Goal: Transaction & Acquisition: Subscribe to service/newsletter

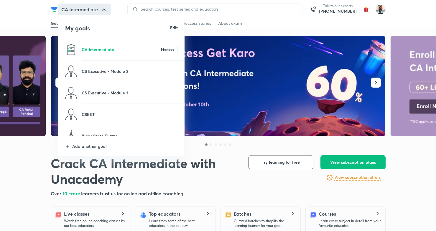
click at [126, 93] on p "CS Executive - Module 1" at bounding box center [130, 93] width 96 height 6
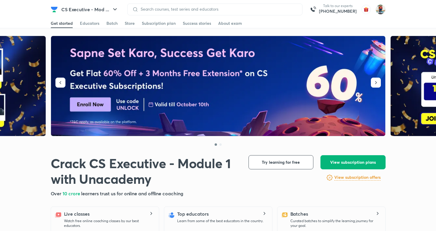
click at [349, 162] on span "View subscription plans" at bounding box center [353, 162] width 46 height 6
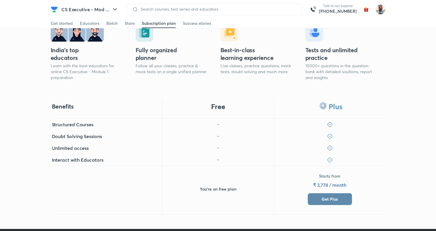
scroll to position [163, 0]
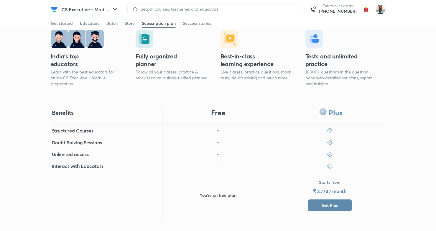
click at [334, 206] on span "Get Plus" at bounding box center [330, 205] width 16 height 6
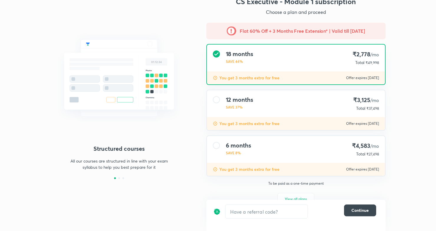
scroll to position [36, 0]
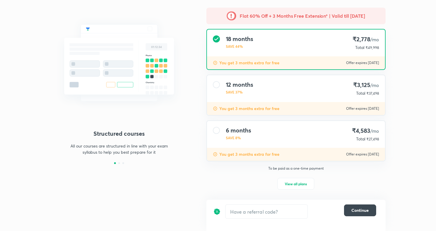
click at [284, 97] on div "12 months SAVE 37% ₹3,125 /mo Total ₹37,498" at bounding box center [296, 88] width 178 height 27
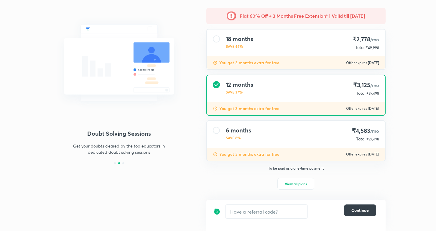
click at [362, 213] on button "Continue" at bounding box center [360, 210] width 32 height 12
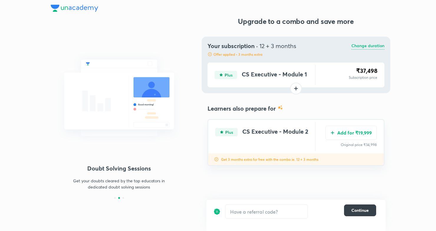
scroll to position [0, 0]
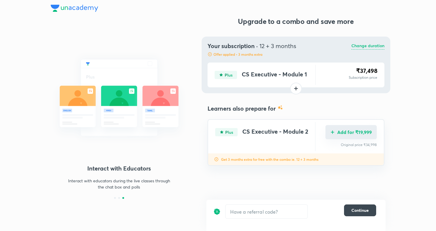
click at [357, 134] on button "Add for ₹19,999" at bounding box center [351, 132] width 51 height 14
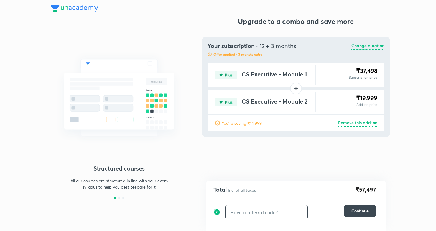
click at [249, 215] on input "text" at bounding box center [267, 212] width 82 height 14
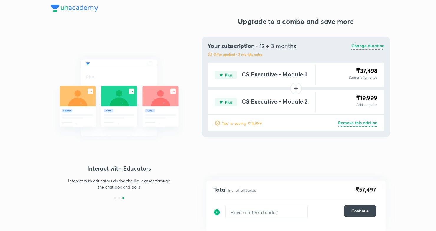
click at [184, 72] on img at bounding box center [119, 97] width 137 height 103
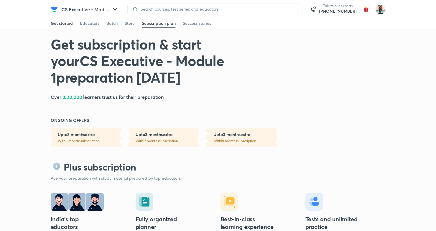
click at [63, 22] on div "Get started" at bounding box center [62, 23] width 22 height 6
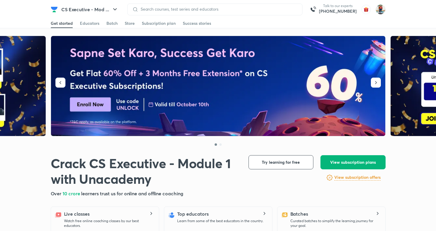
click at [349, 162] on span "View subscription plans" at bounding box center [353, 162] width 46 height 6
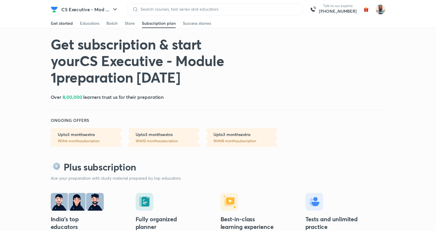
click at [61, 22] on div "Get started" at bounding box center [62, 23] width 22 height 6
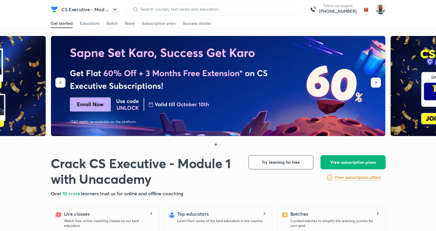
click at [345, 161] on span "View subscription plans" at bounding box center [353, 162] width 46 height 6
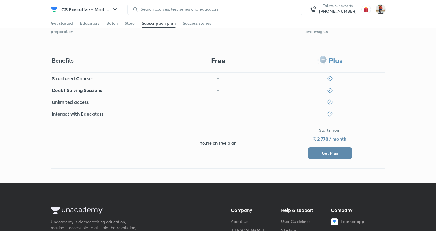
scroll to position [204, 0]
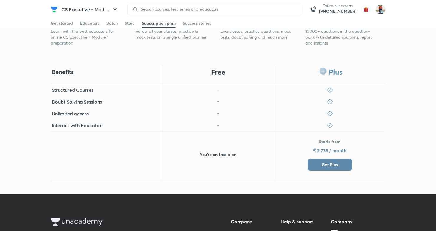
click at [336, 166] on span "Get Plus" at bounding box center [330, 165] width 16 height 6
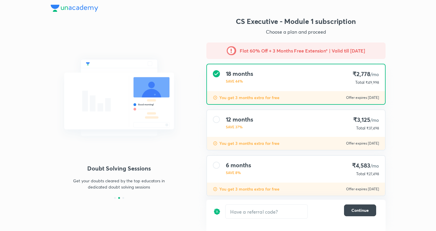
click at [270, 133] on div "12 months SAVE 37% ₹3,125 /mo Total ₹37,498" at bounding box center [296, 123] width 178 height 27
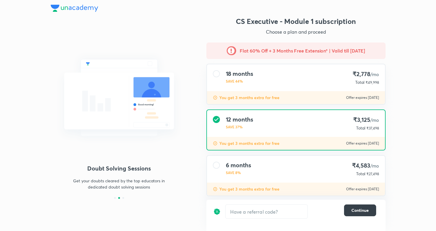
click at [357, 213] on span "Continue" at bounding box center [360, 210] width 17 height 6
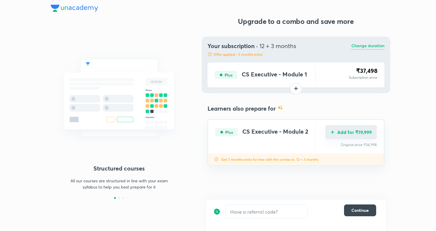
click at [332, 134] on img "Add for ₹19,999" at bounding box center [332, 132] width 5 height 5
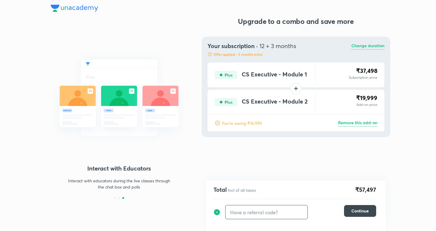
click at [241, 214] on input "text" at bounding box center [267, 212] width 82 height 14
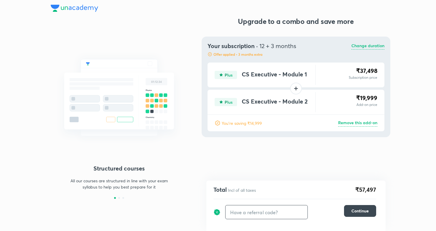
click at [247, 214] on input "text" at bounding box center [267, 212] width 82 height 14
paste input "CAEM1OI1"
type input "CAEM1OI1"
click at [295, 212] on h6 "Apply" at bounding box center [297, 212] width 12 height 6
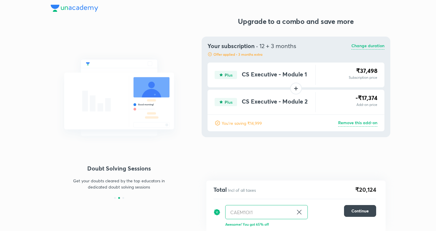
click at [300, 211] on icon at bounding box center [299, 212] width 4 height 4
click at [236, 210] on input "text" at bounding box center [267, 212] width 82 height 14
click at [238, 213] on input "text" at bounding box center [267, 212] width 82 height 14
paste input "CAEM1OI1"
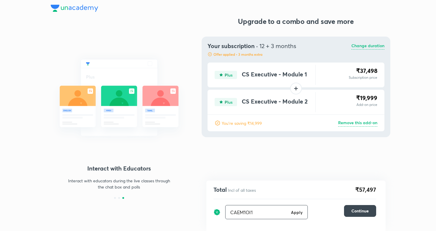
type input "CAEM1OI1"
click at [297, 212] on h6 "Apply" at bounding box center [297, 212] width 12 height 6
click at [362, 211] on span "Continue" at bounding box center [360, 211] width 17 height 6
